Goal: Book appointment/travel/reservation

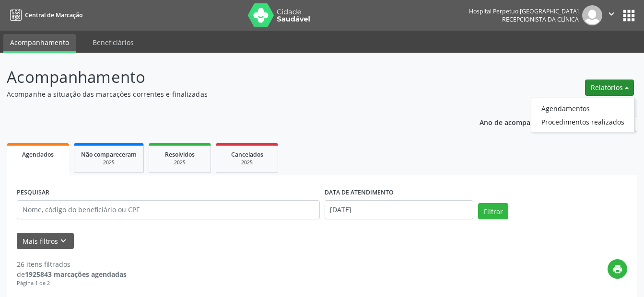
click at [596, 103] on link "Agendamentos" at bounding box center [582, 108] width 103 height 13
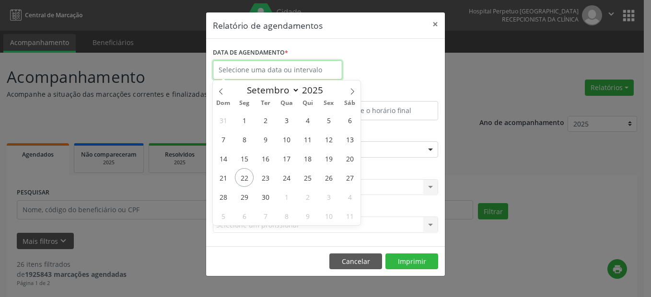
click at [248, 72] on input "text" at bounding box center [277, 69] width 129 height 19
click at [242, 180] on span "22" at bounding box center [244, 177] width 19 height 19
type input "[DATE]"
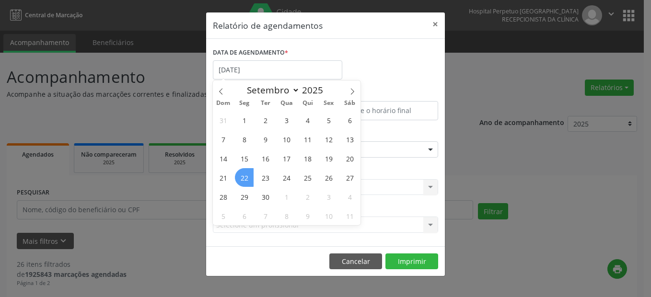
click at [244, 175] on span "22" at bounding box center [244, 177] width 19 height 19
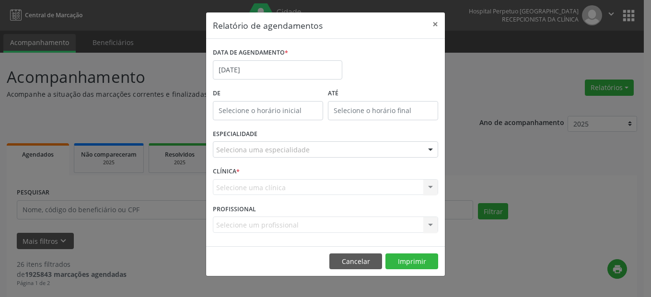
click at [244, 175] on div "CLÍNICA * Selecione uma clínica Nenhum resultado encontrado para: " " Não há ne…" at bounding box center [325, 182] width 230 height 37
drag, startPoint x: 244, startPoint y: 175, endPoint x: 227, endPoint y: 109, distance: 68.2
click at [227, 109] on input "text" at bounding box center [268, 110] width 110 height 19
click at [281, 138] on span at bounding box center [281, 136] width 7 height 10
type input "11:00"
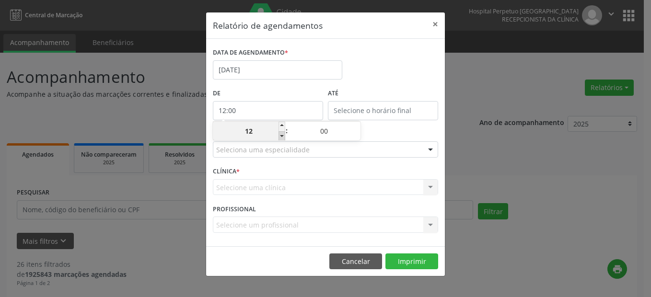
type input "11"
click at [281, 138] on span at bounding box center [281, 136] width 7 height 10
type input "10:00"
type input "10"
click at [281, 138] on span at bounding box center [281, 136] width 7 height 10
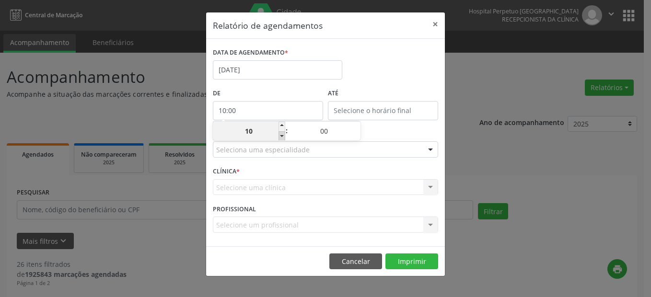
type input "09:00"
type input "09"
click at [281, 138] on span at bounding box center [281, 136] width 7 height 10
type input "08:00"
type input "08"
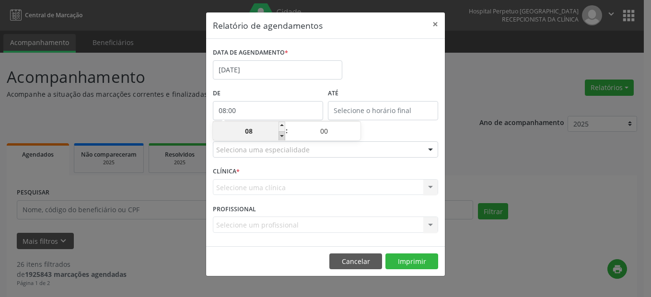
click at [281, 138] on span at bounding box center [281, 136] width 7 height 10
type input "07:00"
type input "07"
click at [281, 138] on span at bounding box center [281, 136] width 7 height 10
type input "06:00"
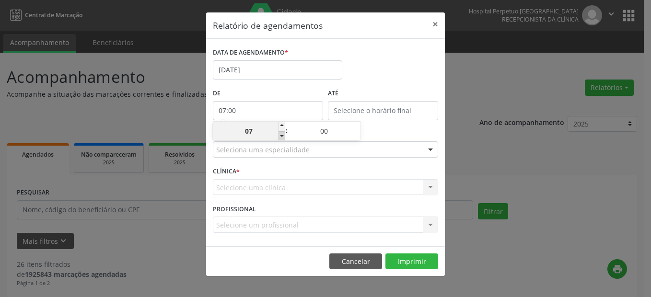
type input "06"
click at [281, 138] on span at bounding box center [281, 136] width 7 height 10
type input "05:00"
type input "05"
click at [351, 111] on input "12:00" at bounding box center [383, 110] width 110 height 19
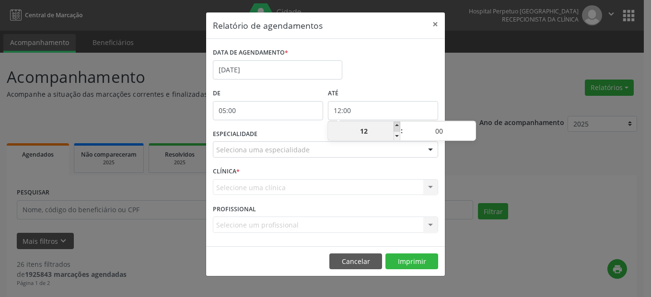
click at [397, 123] on span at bounding box center [396, 127] width 7 height 10
type input "13:00"
type input "13"
click at [397, 123] on span at bounding box center [396, 127] width 7 height 10
type input "14:00"
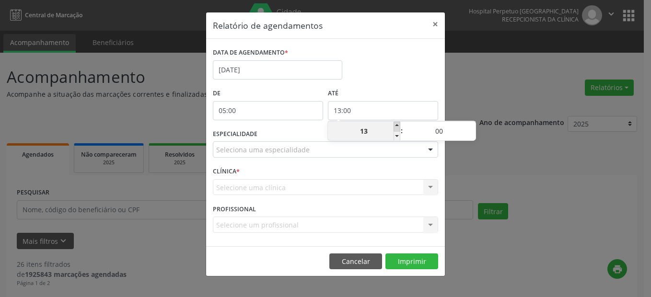
type input "14"
click at [397, 123] on span at bounding box center [396, 127] width 7 height 10
type input "15:00"
type input "15"
click at [397, 123] on span at bounding box center [396, 127] width 7 height 10
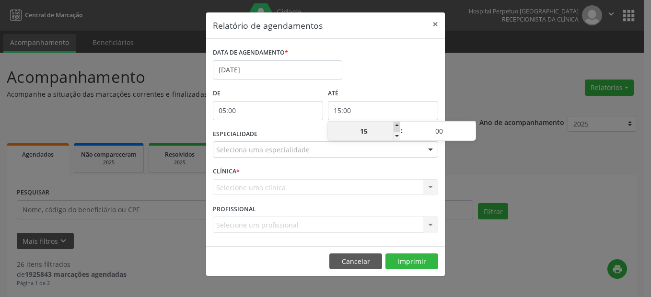
type input "16:00"
type input "16"
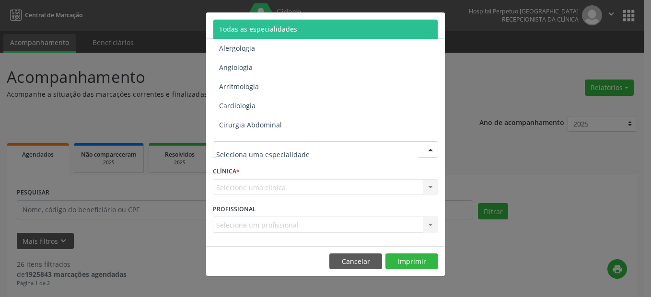
click at [247, 34] on span "Todas as especialidades" at bounding box center [326, 29] width 226 height 19
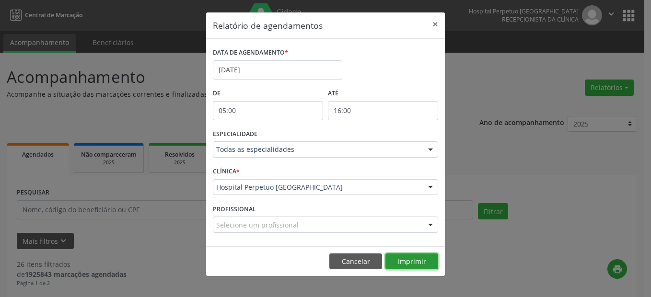
click at [405, 261] on button "Imprimir" at bounding box center [411, 262] width 53 height 16
